Goal: Task Accomplishment & Management: Use online tool/utility

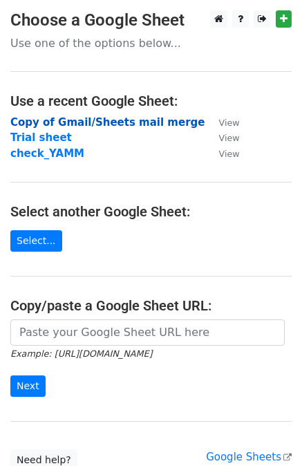
click at [58, 120] on strong "Copy of Gmail/Sheets mail merge" at bounding box center [107, 122] width 194 height 12
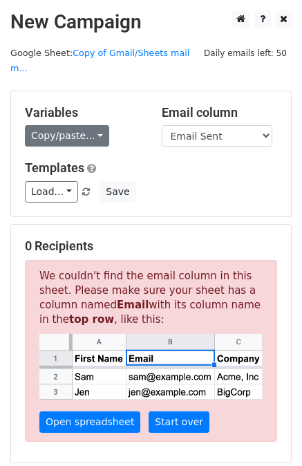
drag, startPoint x: 0, startPoint y: 0, endPoint x: 58, endPoint y: 120, distance: 133.0
click at [58, 125] on link "Copy/paste..." at bounding box center [67, 135] width 84 height 21
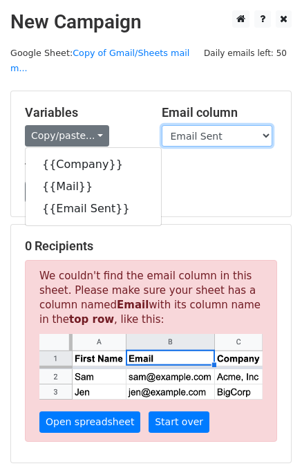
click at [210, 125] on select "Company Mail Email Sent" at bounding box center [217, 135] width 111 height 21
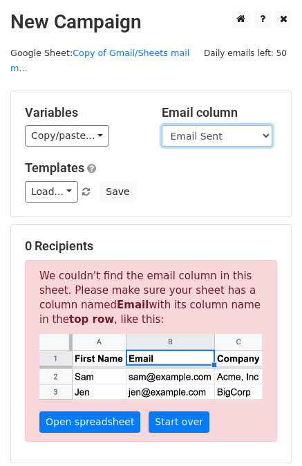
select select "Mail"
click at [162, 125] on select "Company Mail Email Sent" at bounding box center [217, 135] width 111 height 21
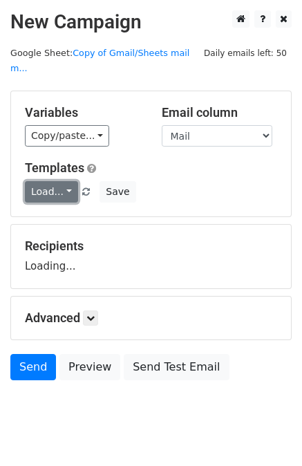
click at [48, 181] on link "Load..." at bounding box center [51, 191] width 53 height 21
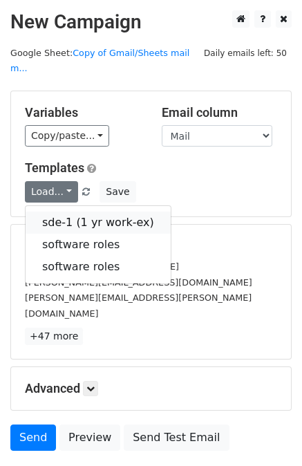
click at [66, 212] on link "sde-1 (1 yr work-ex)" at bounding box center [98, 223] width 145 height 22
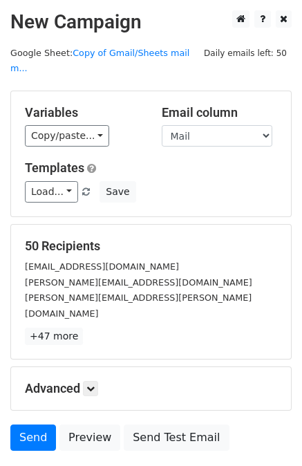
click at [189, 189] on div "Variables Copy/paste... {{Company}} {{Mail}} {{Email Sent}} Email column Compan…" at bounding box center [151, 153] width 280 height 125
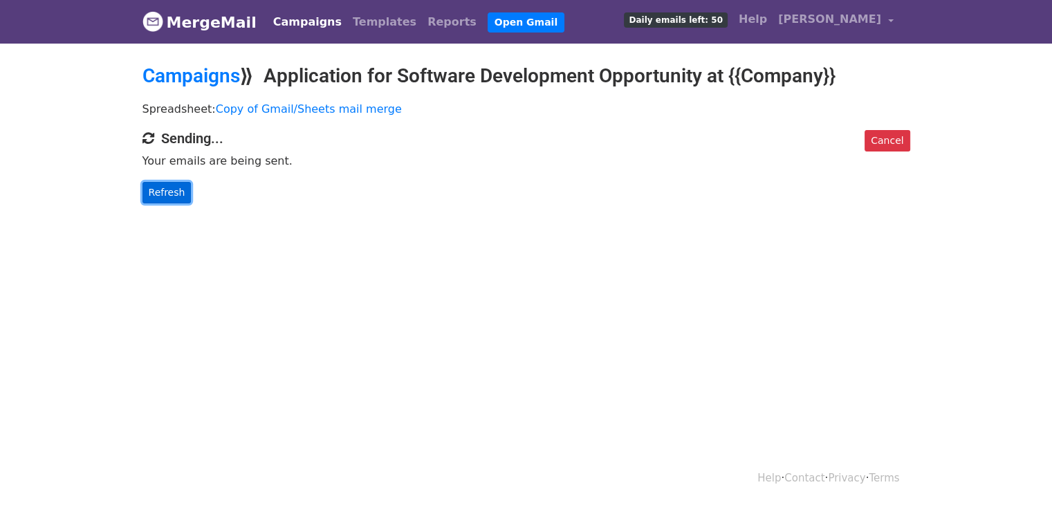
click at [176, 194] on link "Refresh" at bounding box center [166, 192] width 49 height 21
